Goal: Communication & Community: Answer question/provide support

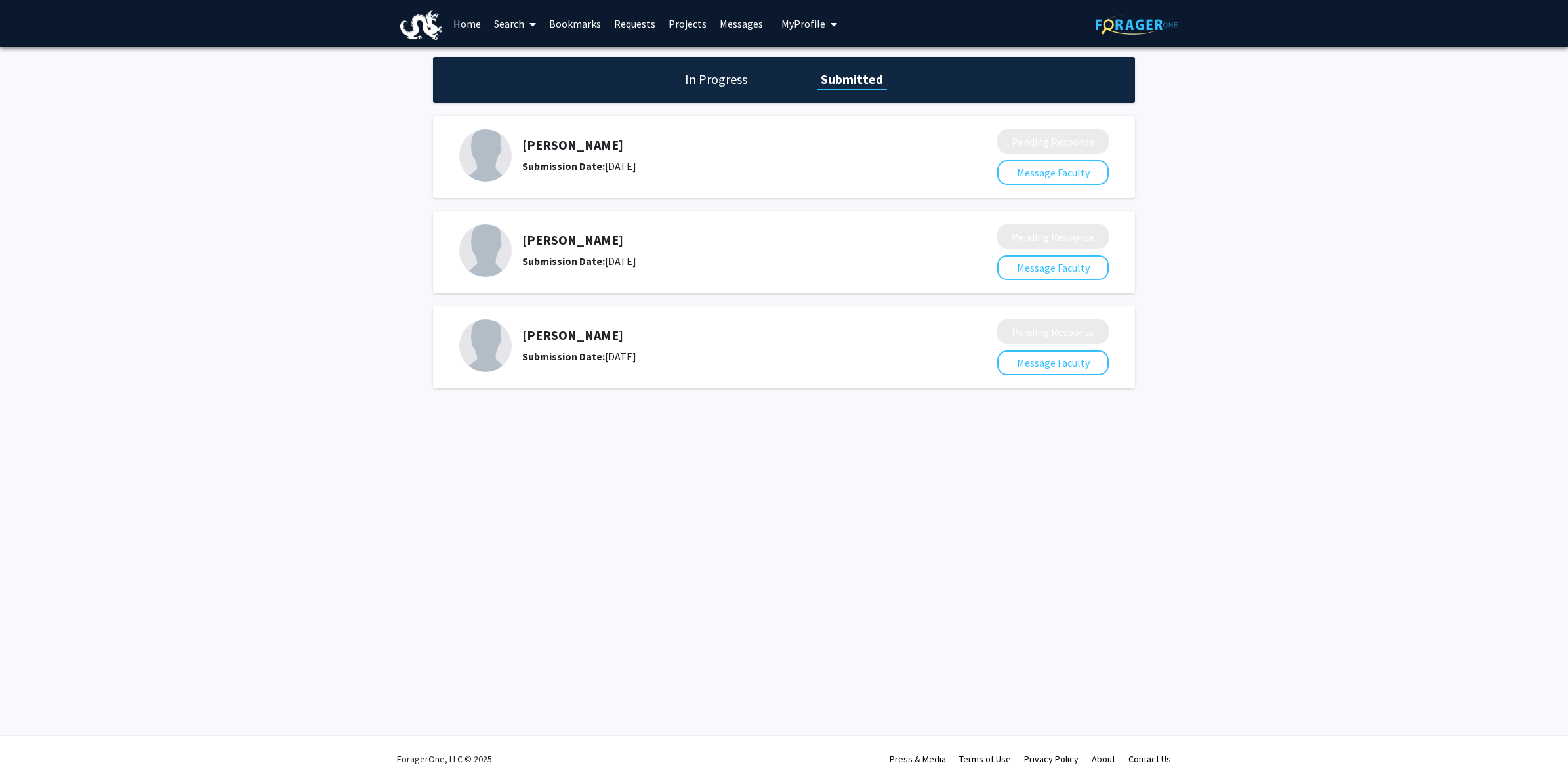
click at [720, 27] on link "Messages" at bounding box center [741, 23] width 56 height 46
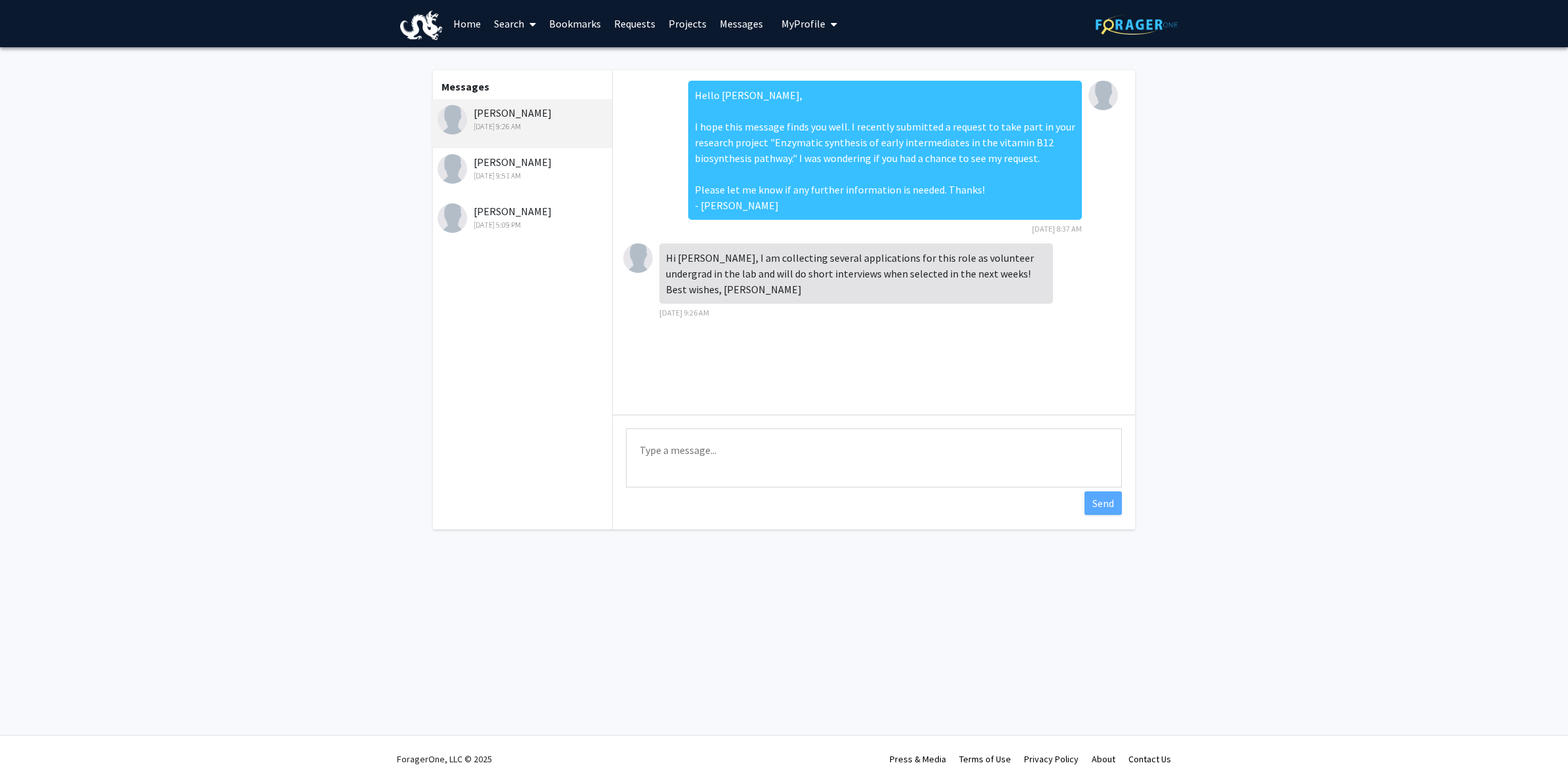
click at [953, 463] on textarea "Type a message" at bounding box center [873, 458] width 496 height 59
type textarea "Thank you for the message [PERSON_NAME], looking forward to hearing back soon!"
click at [1084, 504] on button "Send" at bounding box center [1102, 503] width 37 height 23
